Goal: Information Seeking & Learning: Compare options

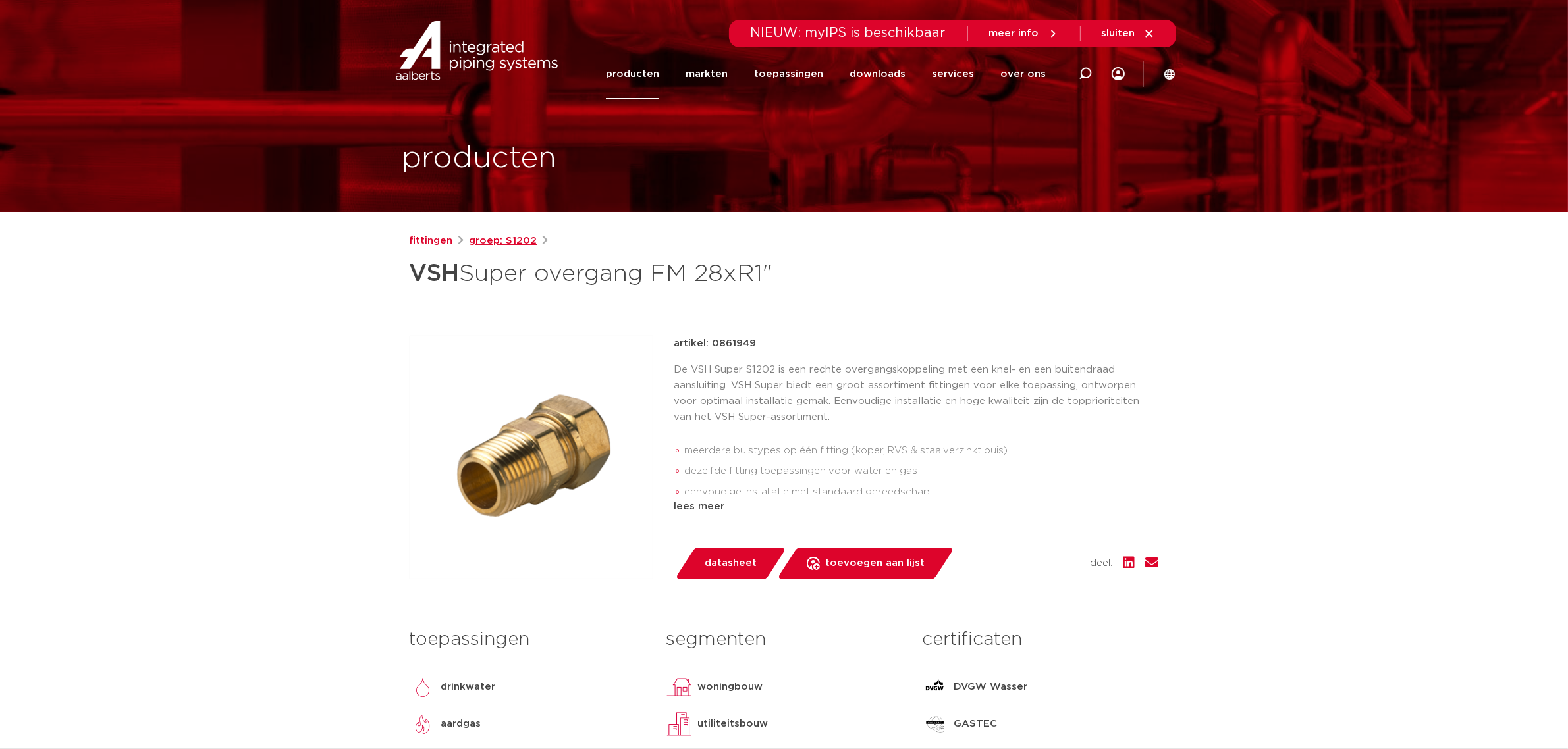
click at [509, 237] on link "groep: S1202" at bounding box center [503, 240] width 68 height 16
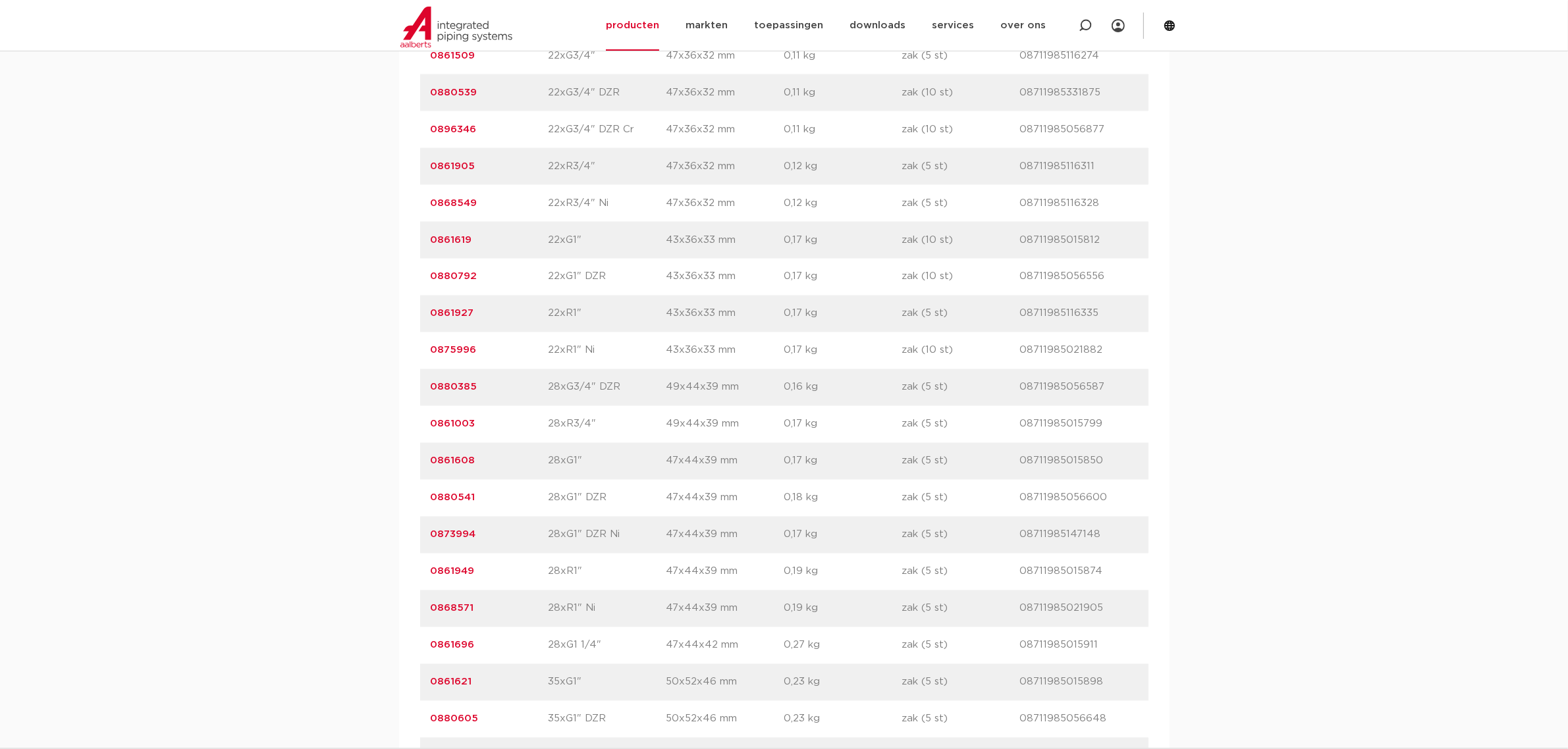
scroll to position [3210, 0]
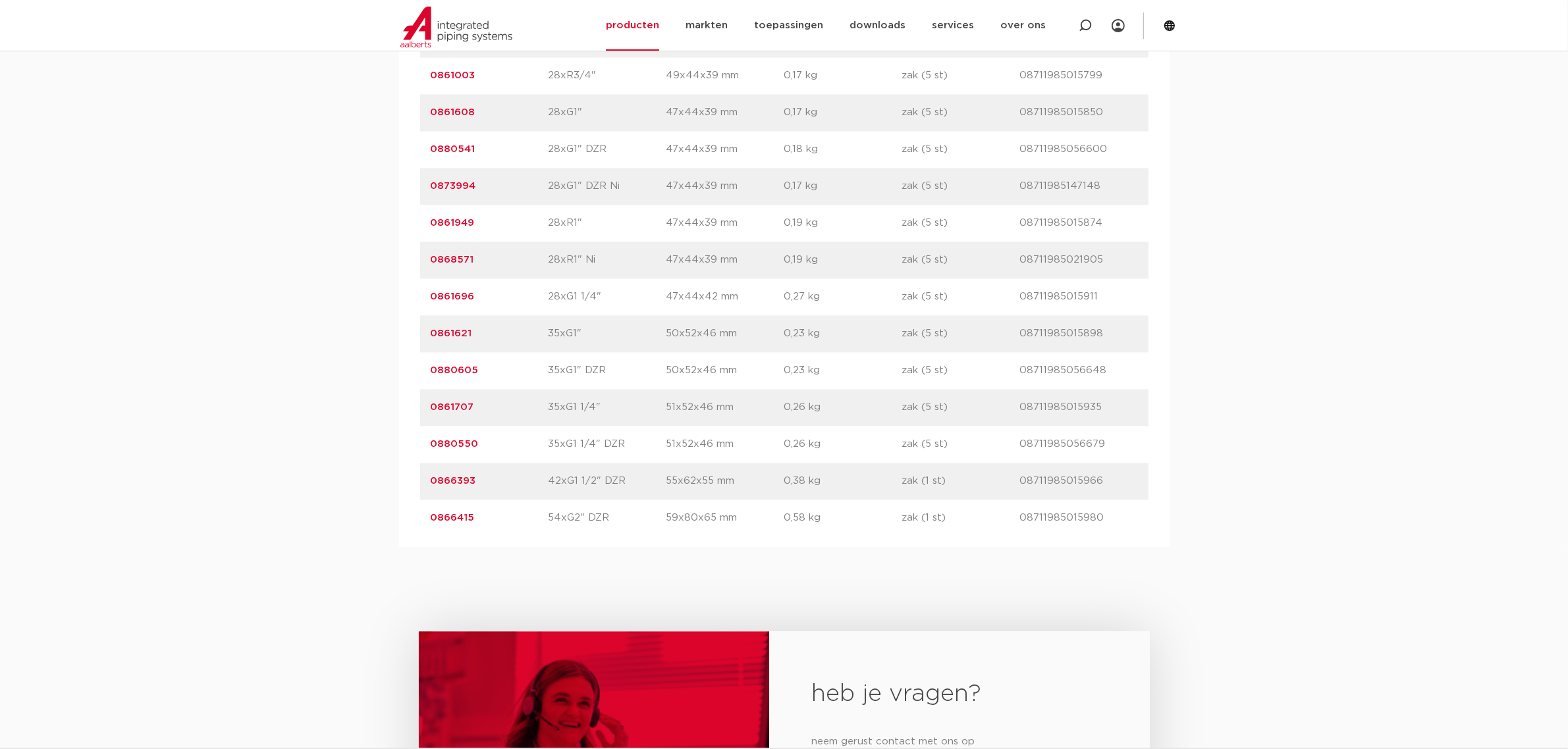
drag, startPoint x: 474, startPoint y: 409, endPoint x: 428, endPoint y: 412, distance: 46.1
click at [428, 412] on div "artikelnummer 0861707 afmeting 35xG1 1/4" afmetingen 51x52x46 mm gewicht 0,26 k…" at bounding box center [785, 407] width 729 height 37
copy link "0861707"
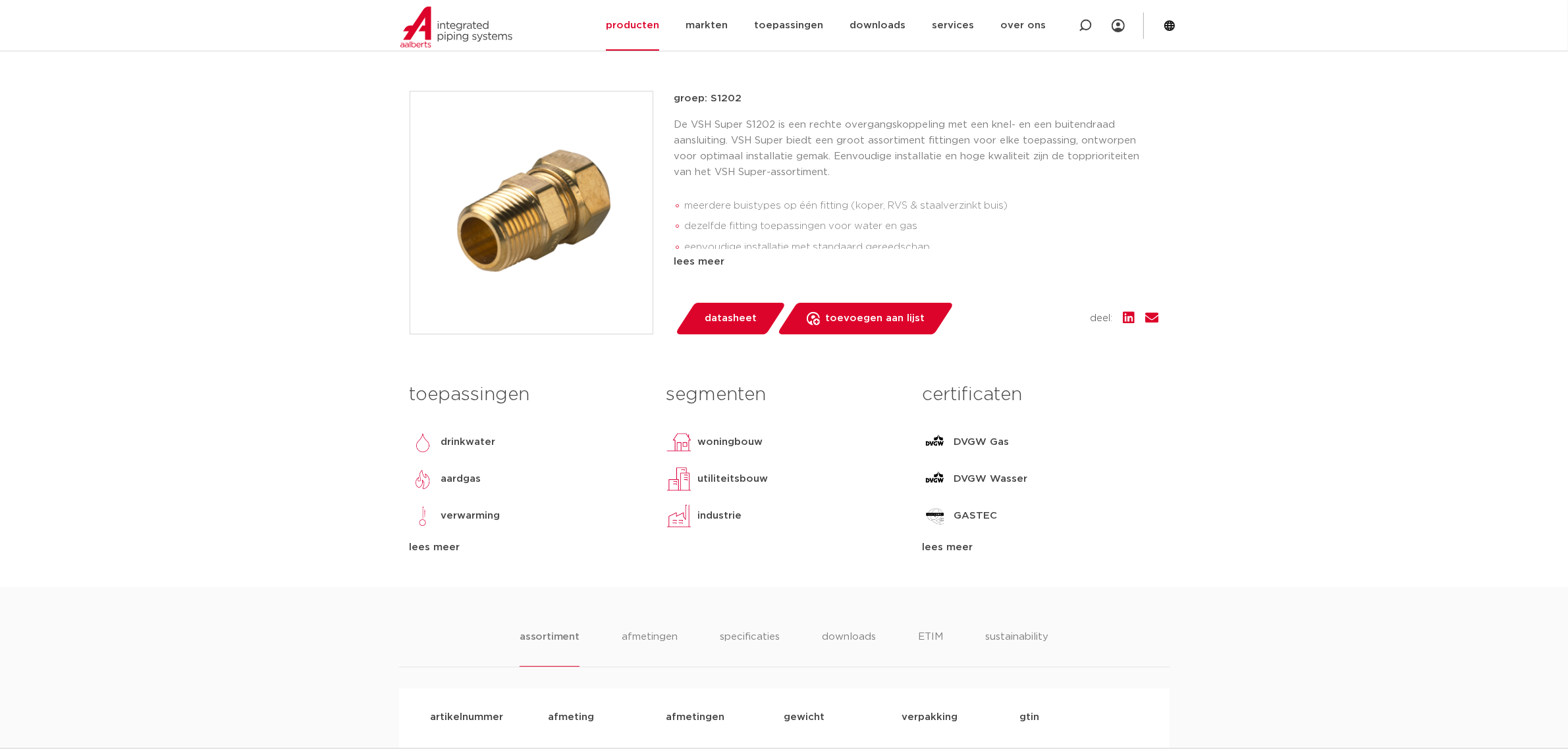
scroll to position [0, 0]
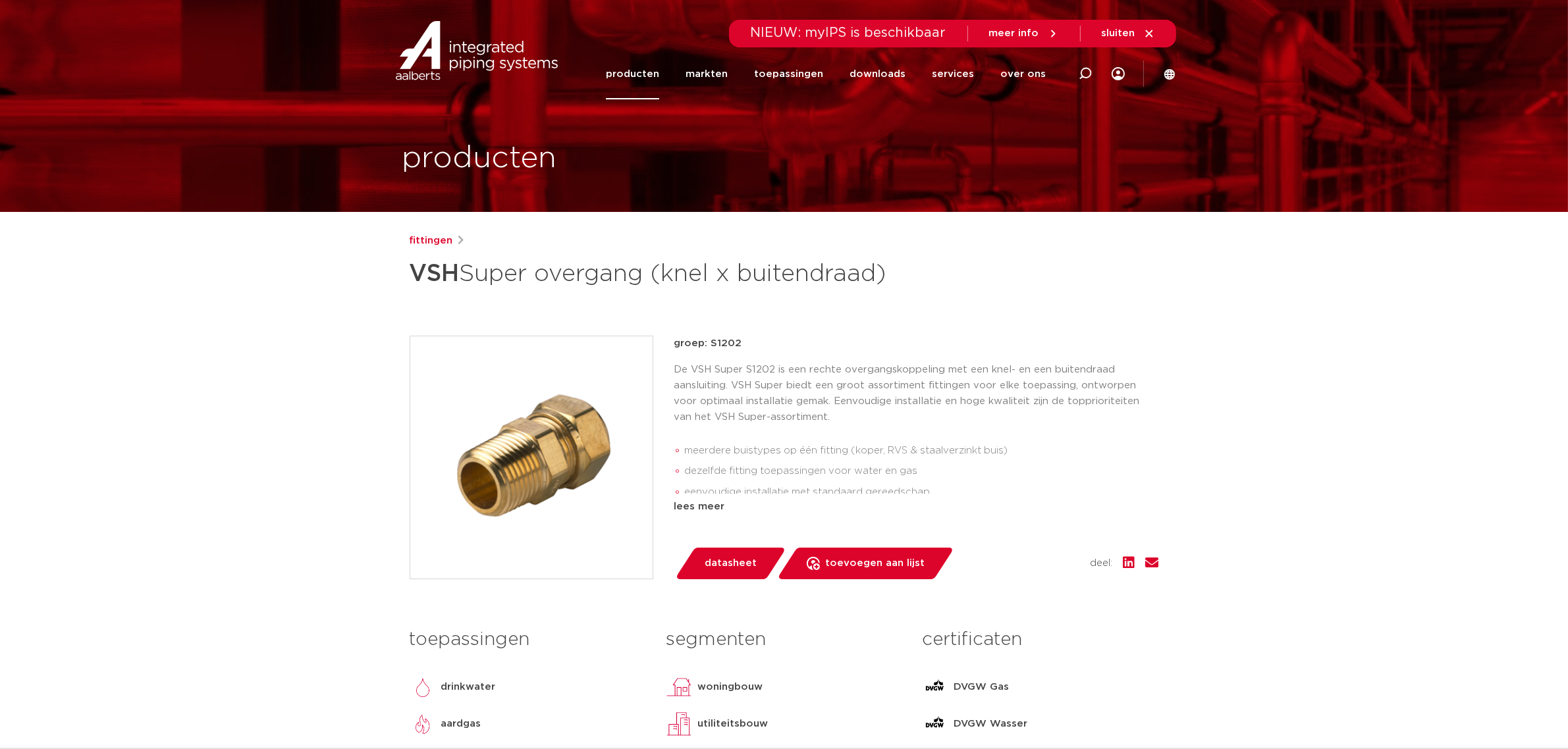
click at [648, 74] on link "producten" at bounding box center [632, 74] width 54 height 51
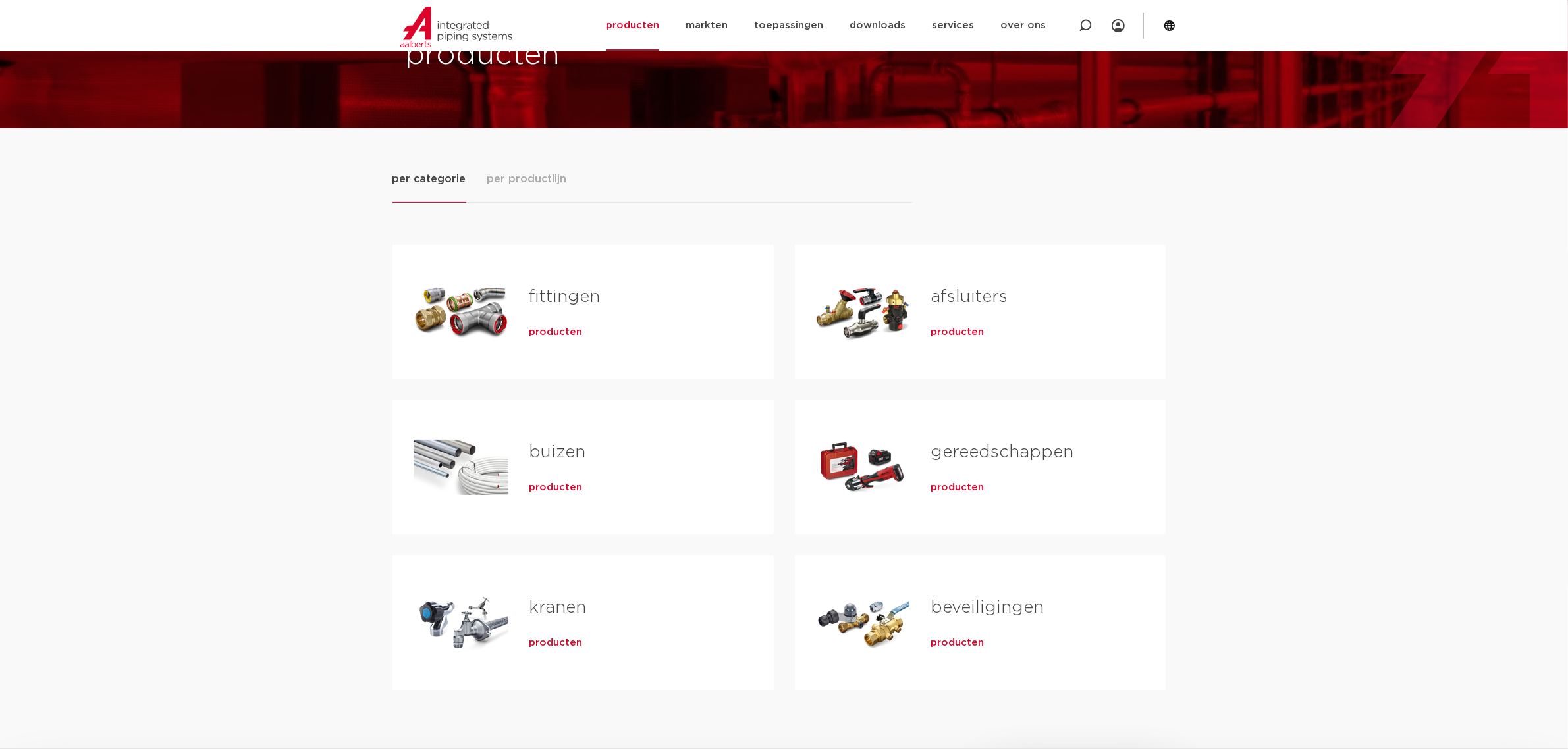
scroll to position [83, 0]
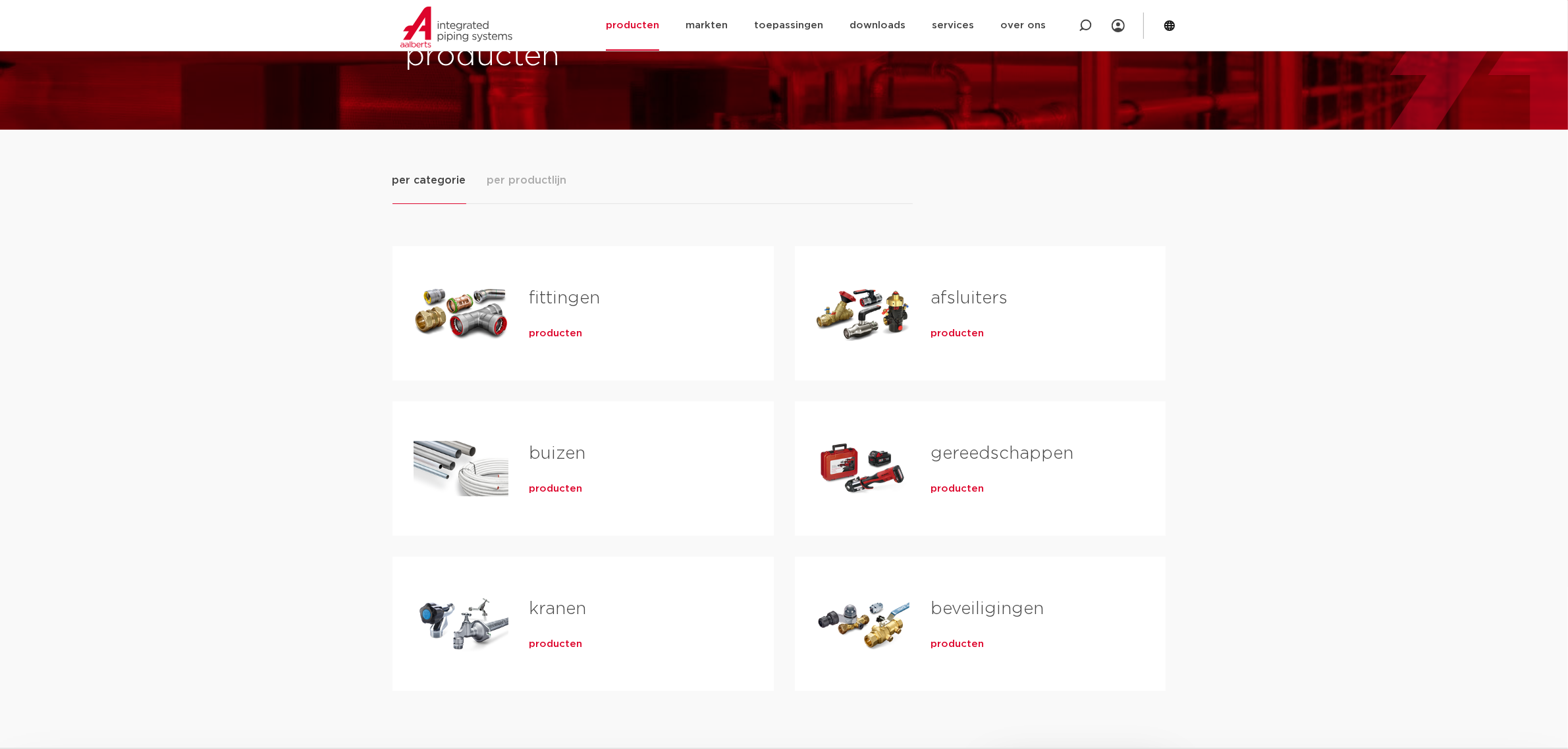
click at [544, 336] on span "producten" at bounding box center [556, 334] width 54 height 13
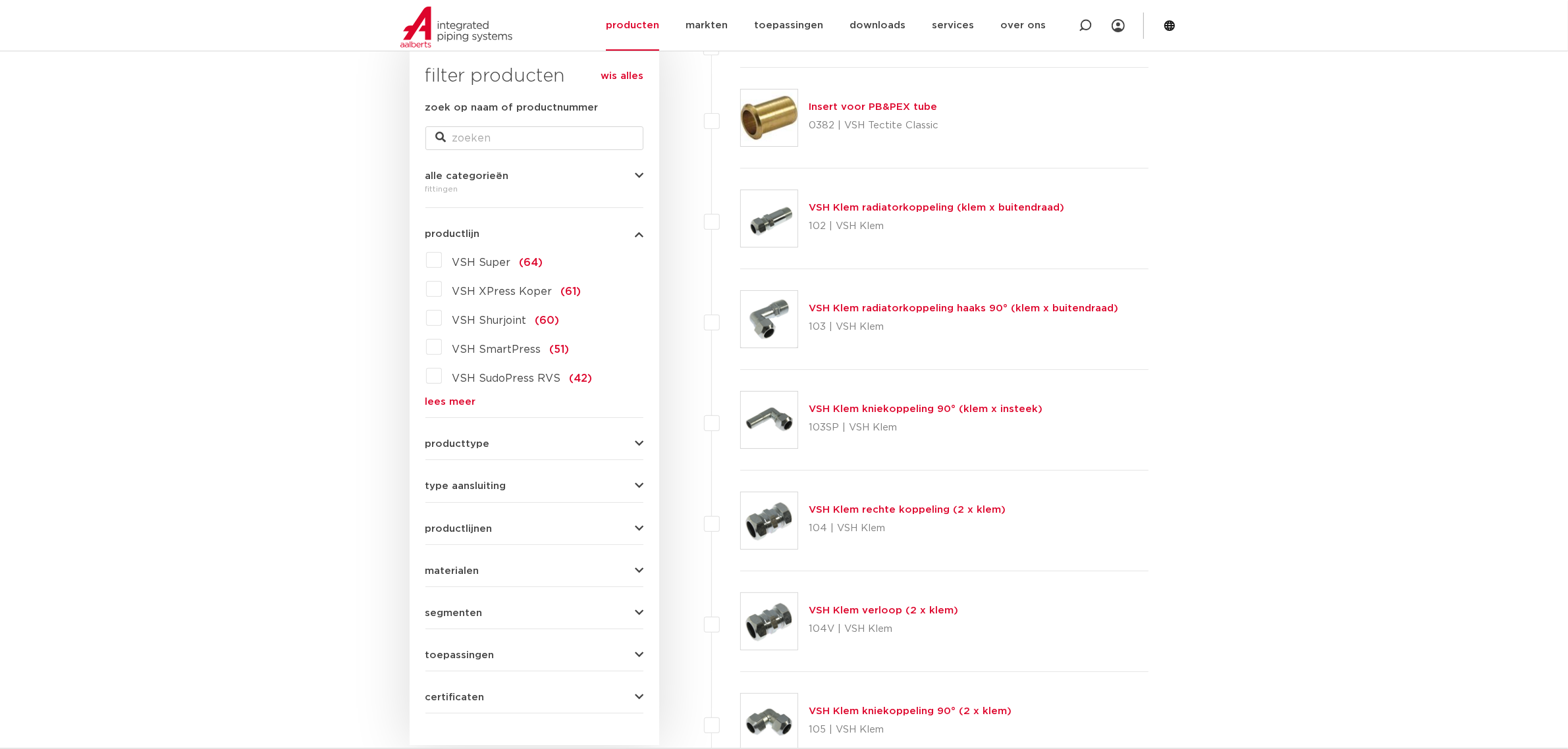
scroll to position [247, 0]
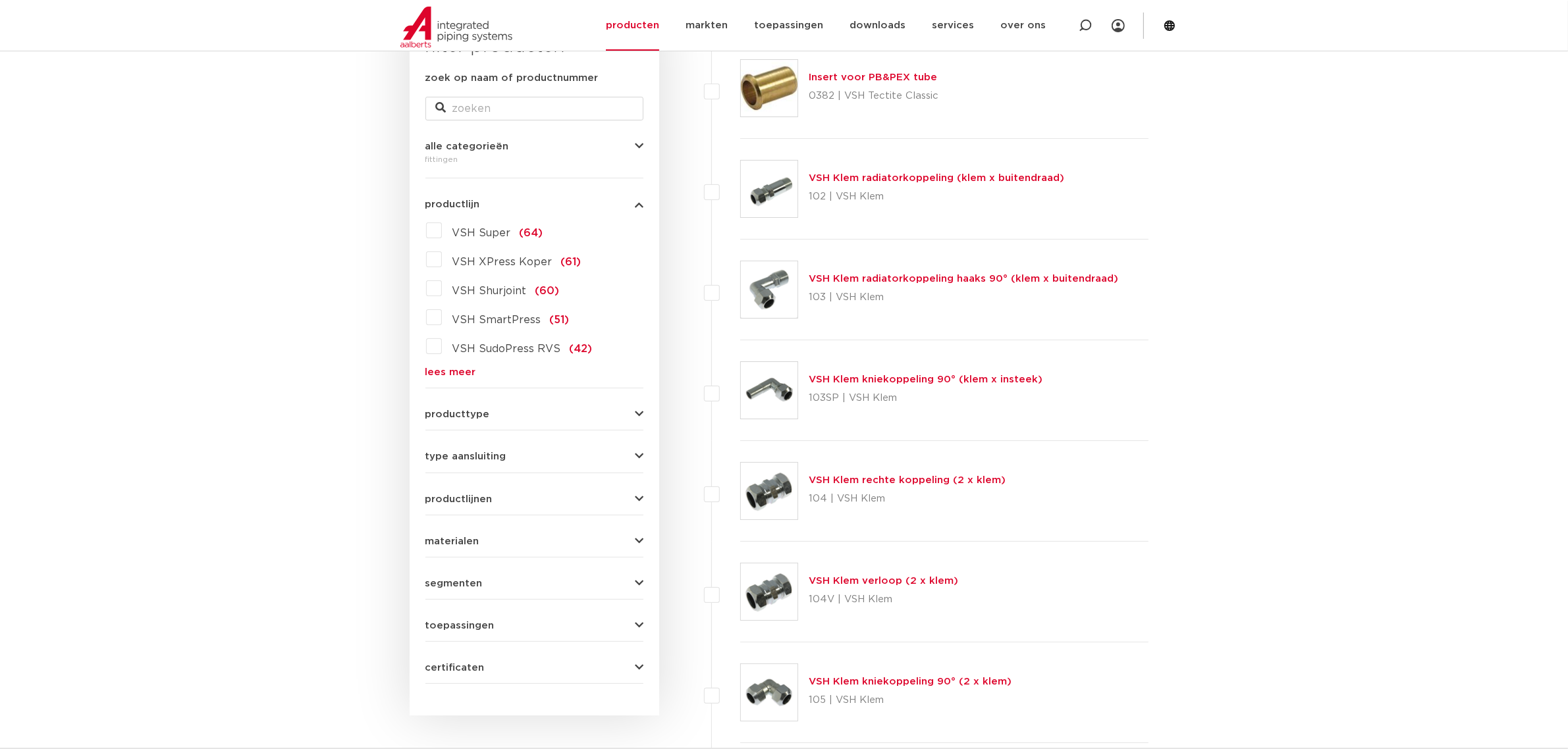
click at [455, 373] on link "lees meer" at bounding box center [534, 372] width 218 height 10
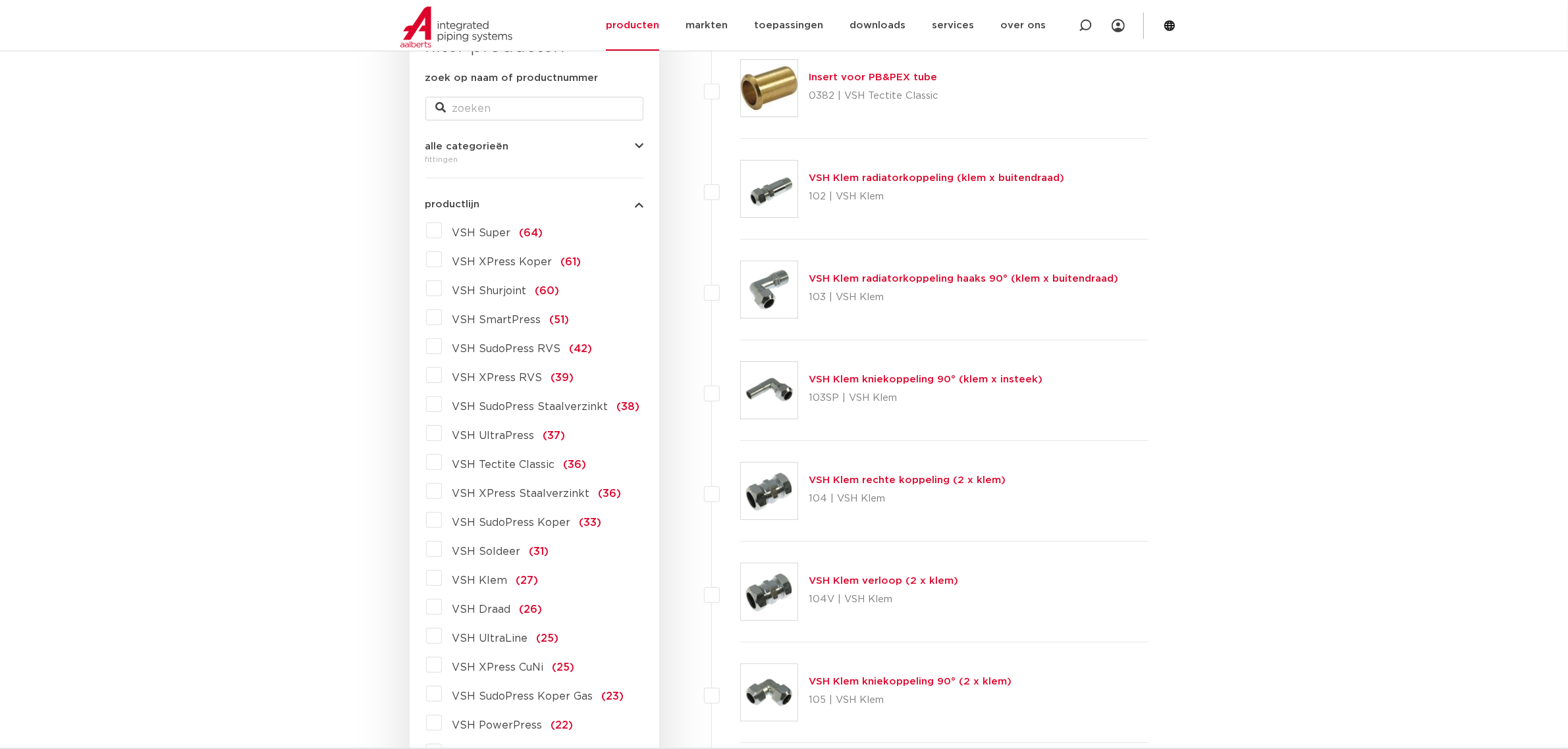
click at [442, 494] on label "VSH XPress Staalverzinkt (36)" at bounding box center [532, 491] width 180 height 21
click at [0, 0] on input "VSH XPress Staalverzinkt (36)" at bounding box center [0, 0] width 0 height 0
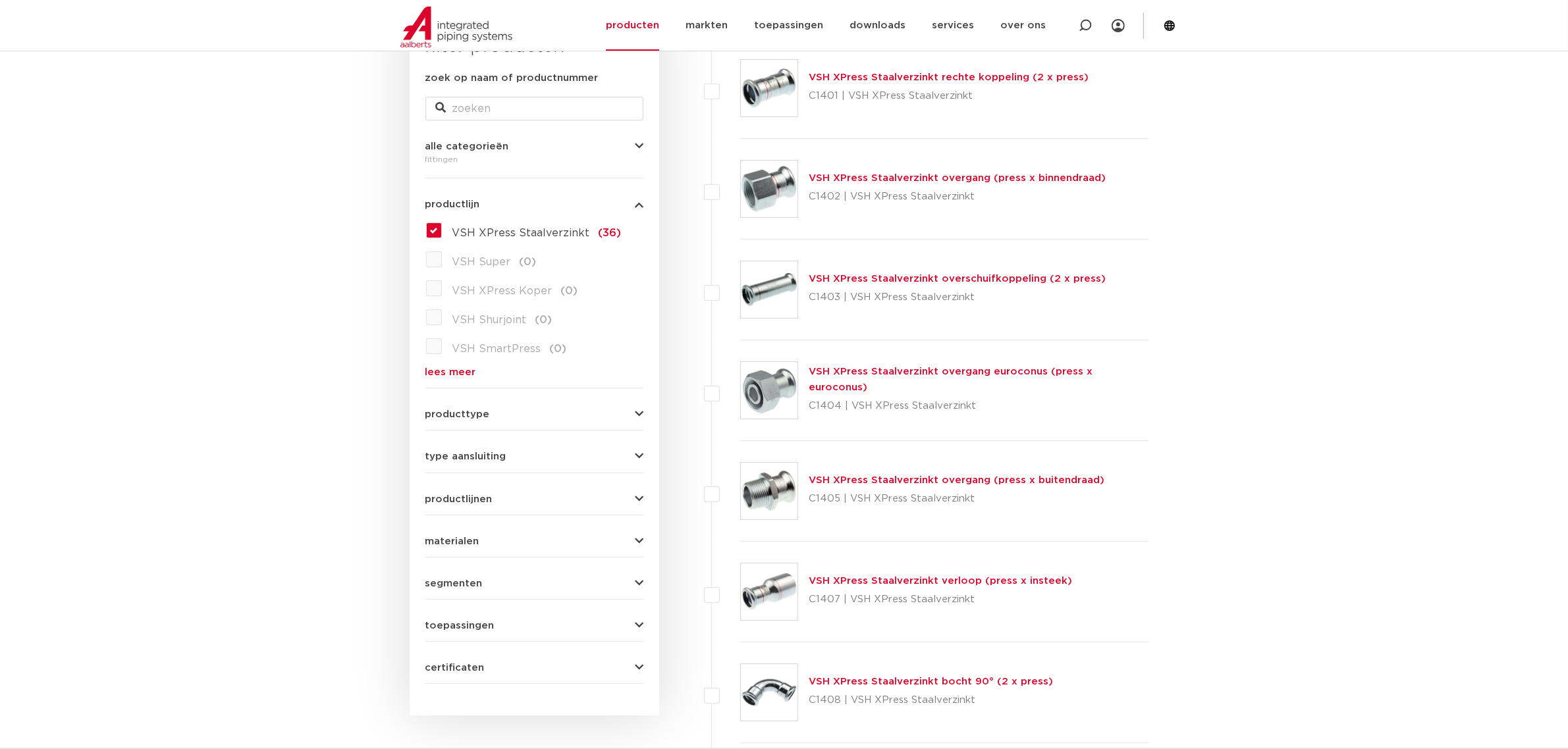
click at [930, 376] on link "VSH XPress Staalverzinkt overgang euroconus (press x euroconus)" at bounding box center [950, 379] width 284 height 25
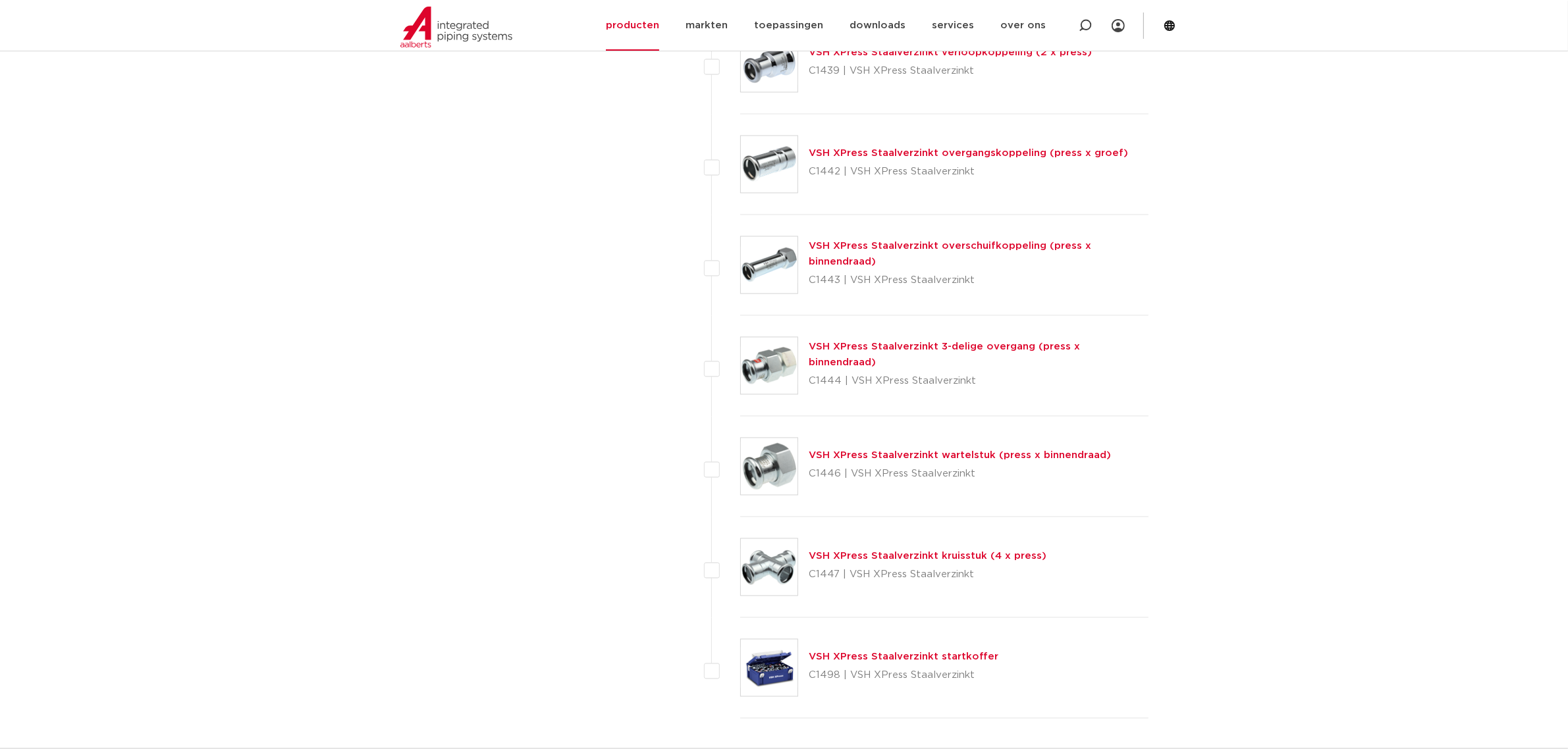
scroll to position [3210, 0]
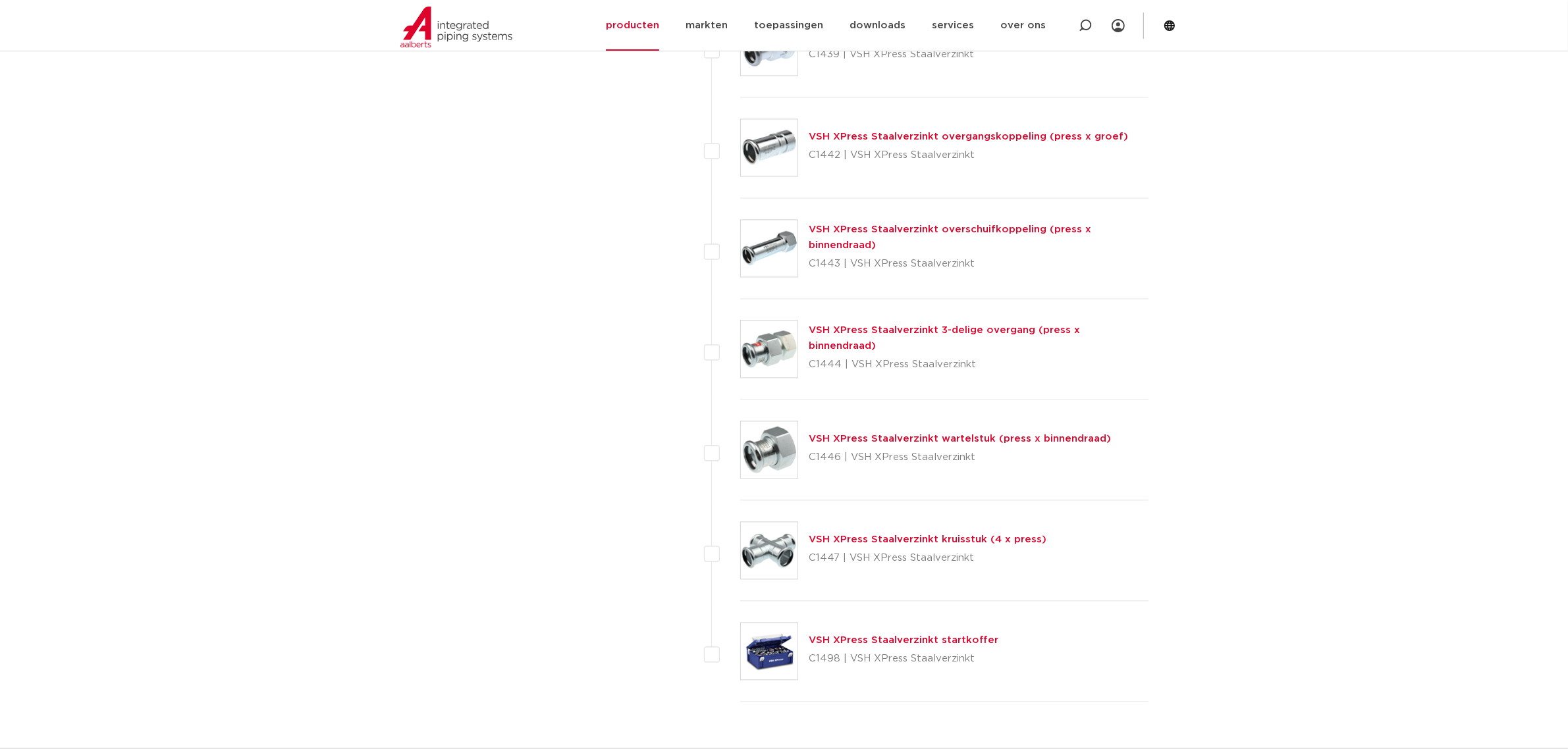
click at [947, 441] on link "VSH XPress Staalverzinkt wartelstuk (press x binnendraad)" at bounding box center [960, 438] width 302 height 10
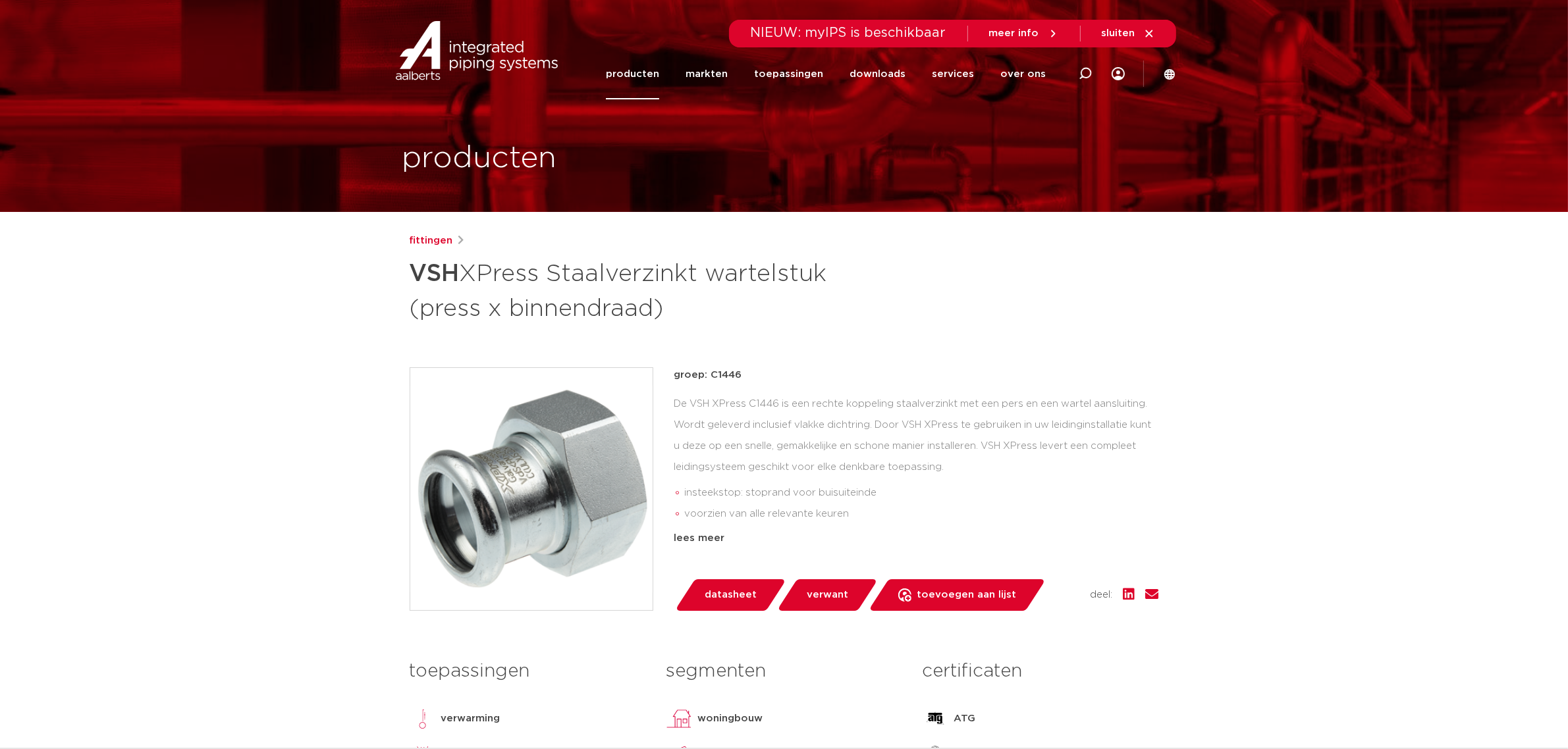
click at [643, 72] on link "producten" at bounding box center [632, 74] width 54 height 51
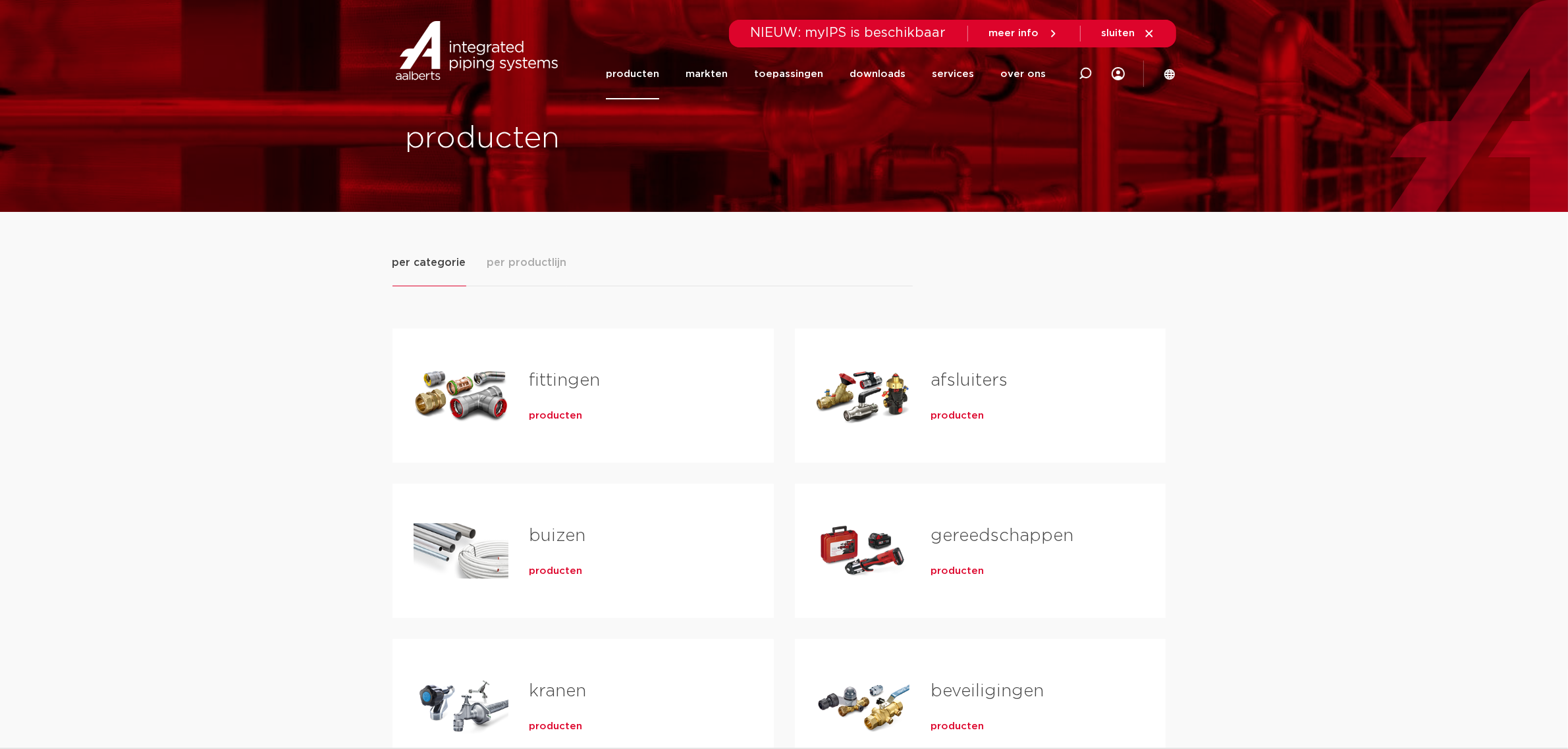
click at [548, 405] on div "producten" at bounding box center [630, 414] width 202 height 19
click at [550, 410] on span "producten" at bounding box center [556, 416] width 54 height 13
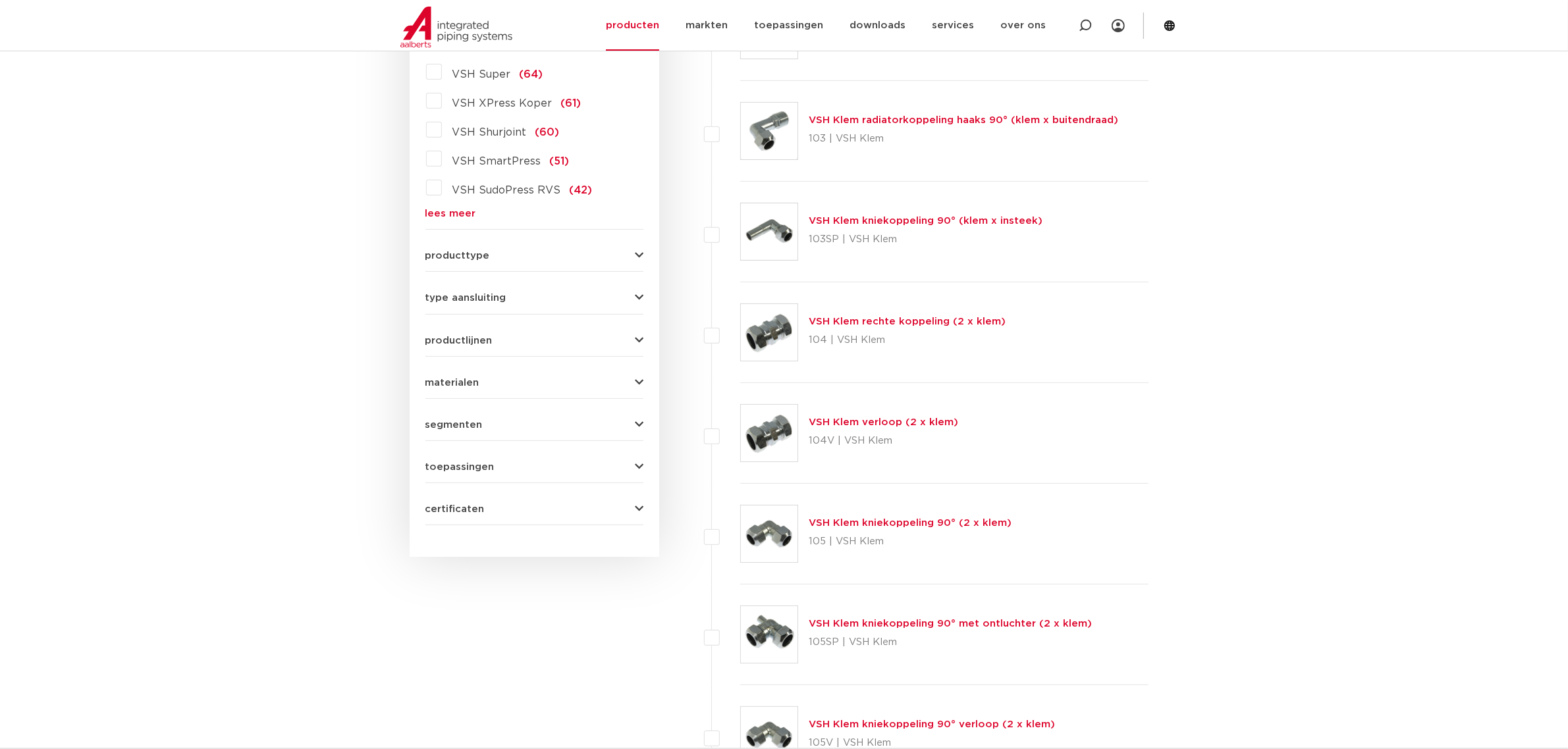
scroll to position [247, 0]
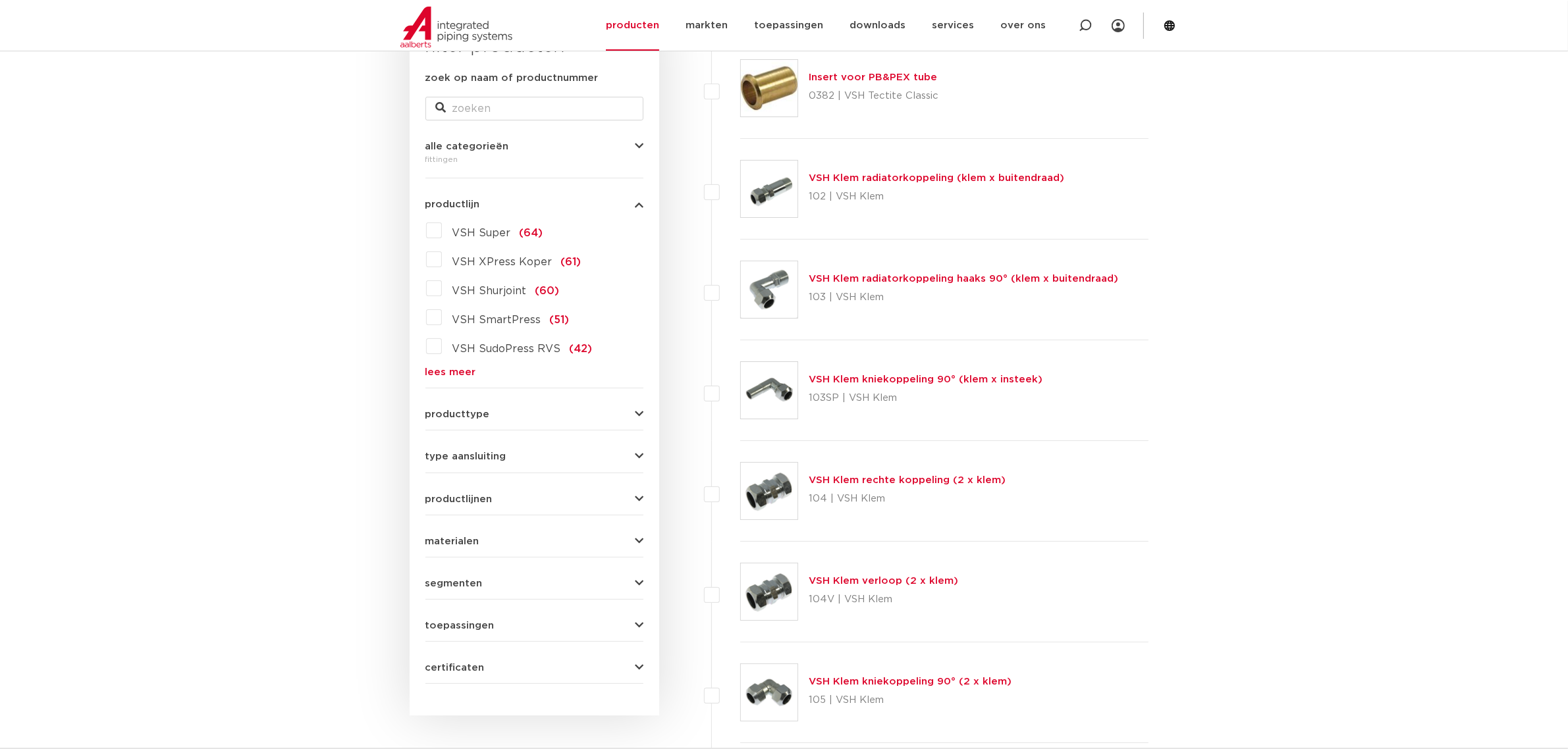
click at [442, 257] on label "VSH XPress Koper (61)" at bounding box center [512, 259] width 140 height 21
click at [0, 0] on input "VSH XPress Koper (61)" at bounding box center [0, 0] width 0 height 0
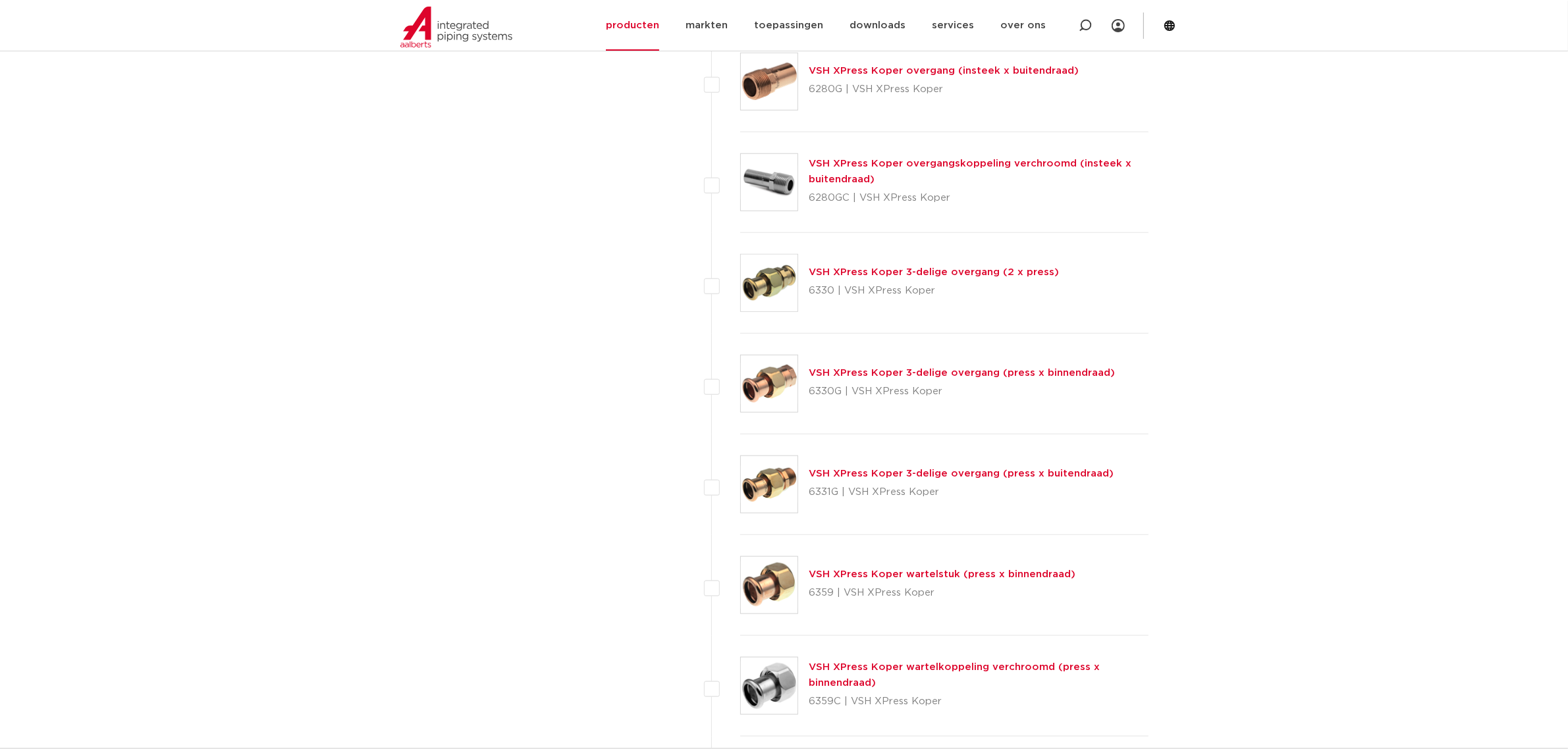
scroll to position [1481, 0]
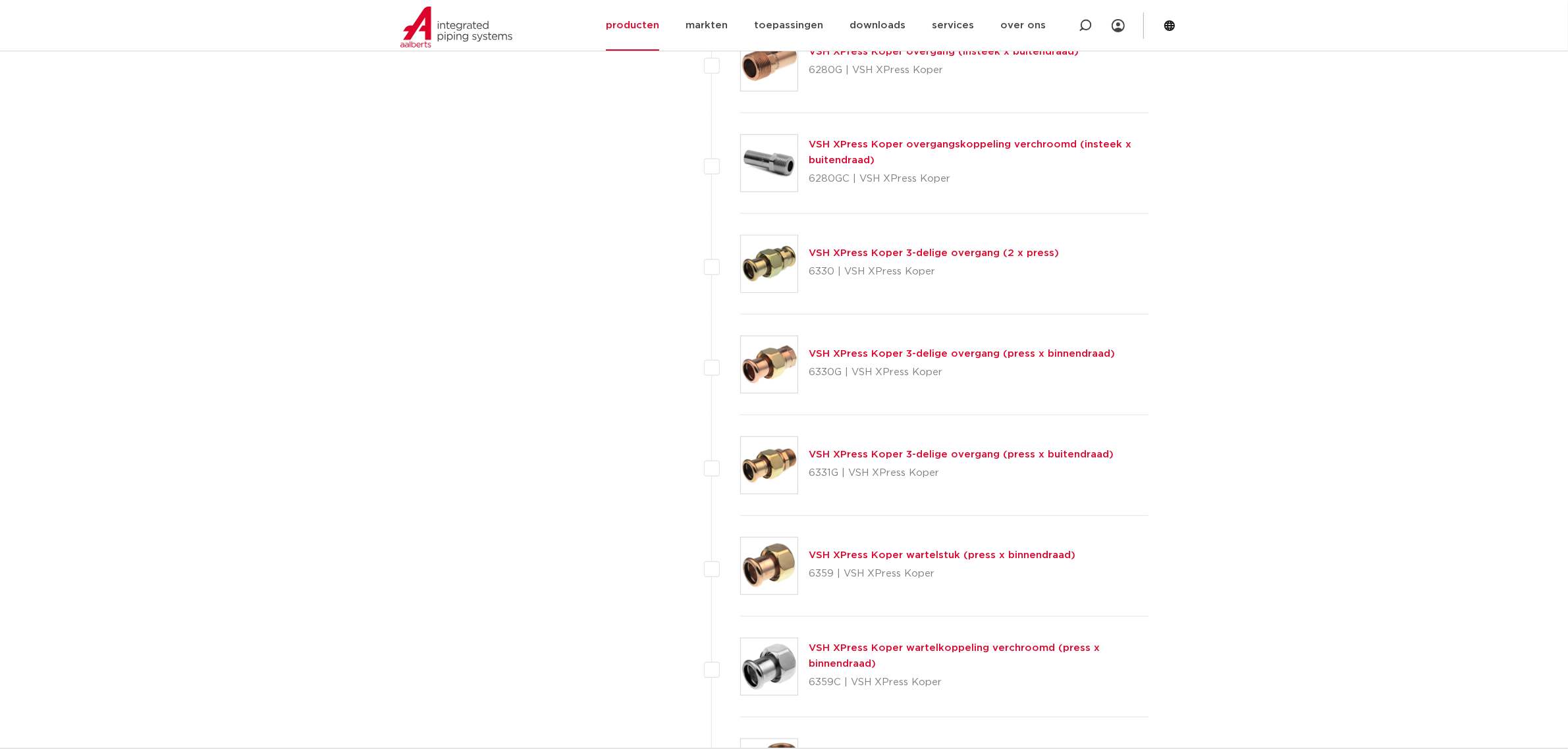
click at [944, 558] on link "VSH XPress Koper wartelstuk (press x binnendraad)" at bounding box center [942, 555] width 267 height 10
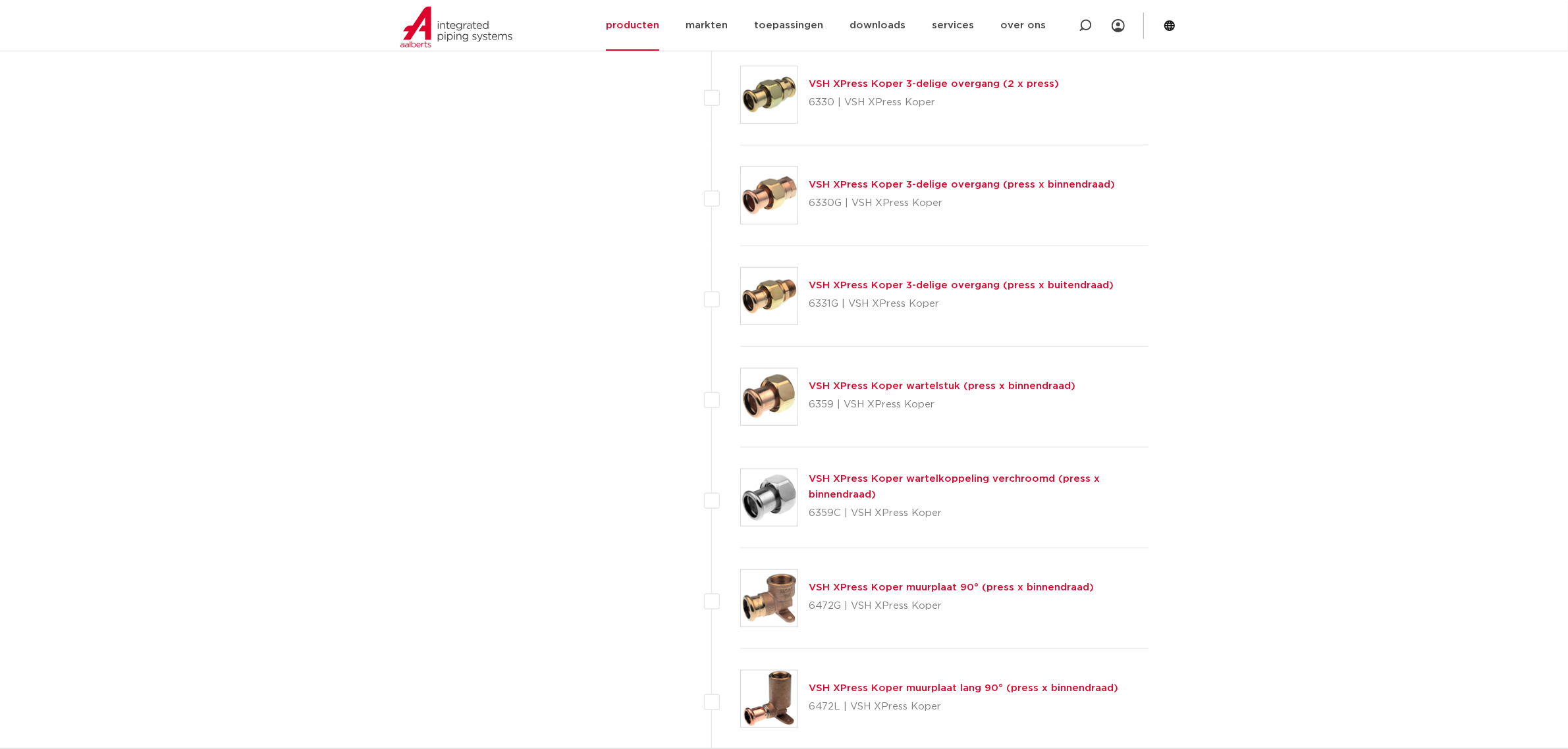
scroll to position [1728, 0]
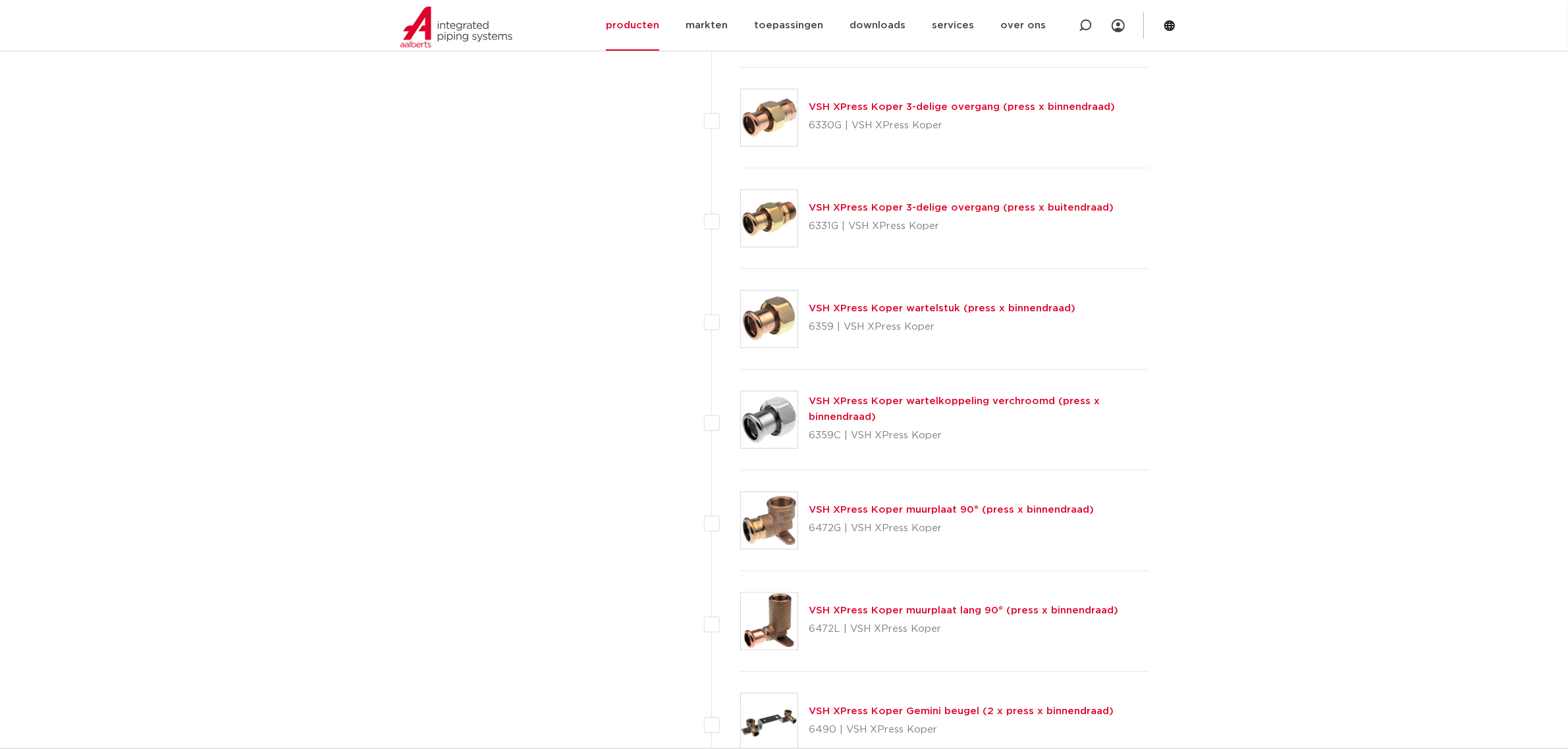
click at [903, 405] on link "VSH XPress Koper wartelkoppeling verchroomd (press x binnendraad)" at bounding box center [954, 408] width 291 height 25
